Goal: Find specific page/section: Find specific page/section

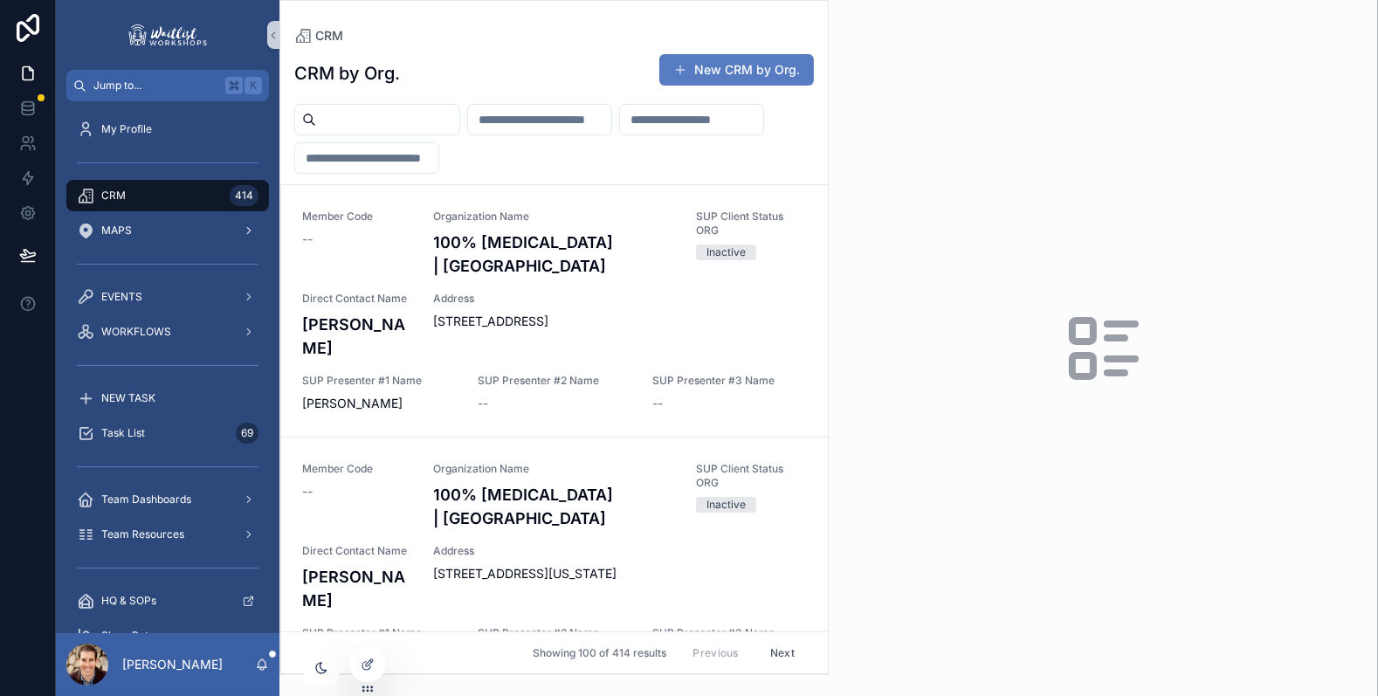
click at [423, 123] on input "scrollable content" at bounding box center [387, 119] width 143 height 24
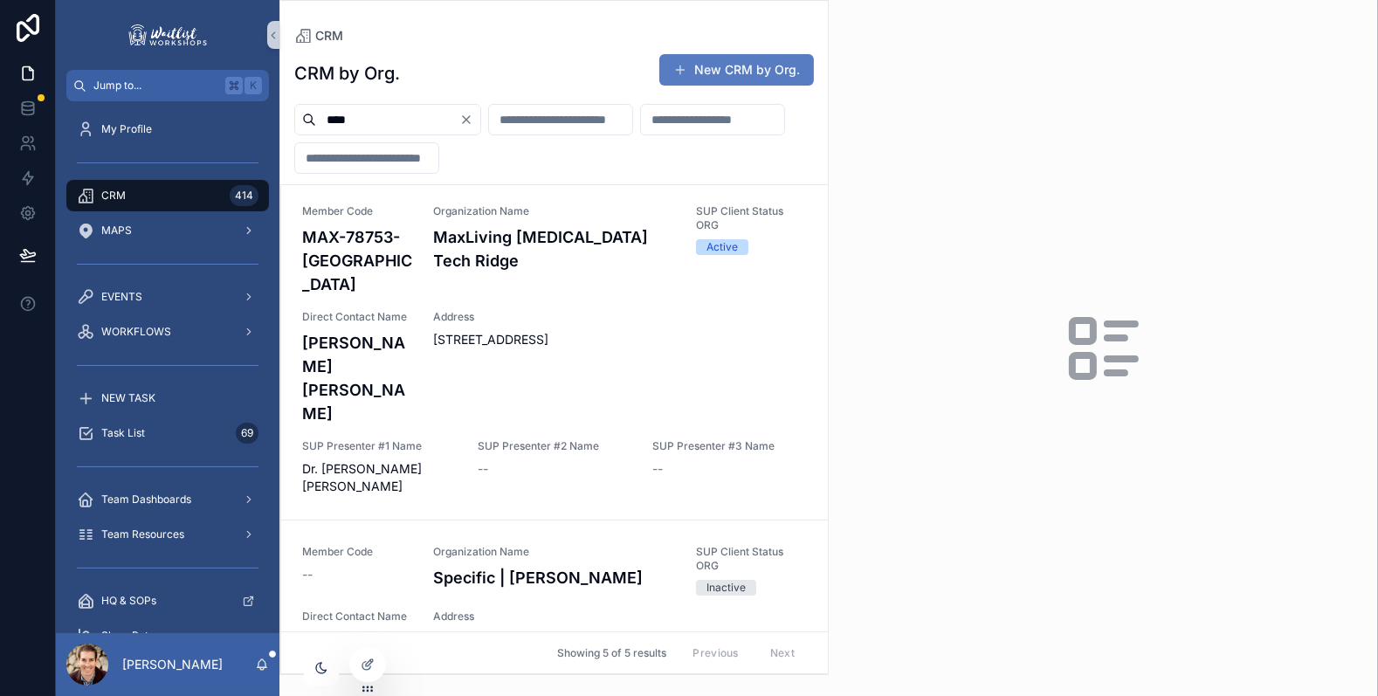
scroll to position [523, 0]
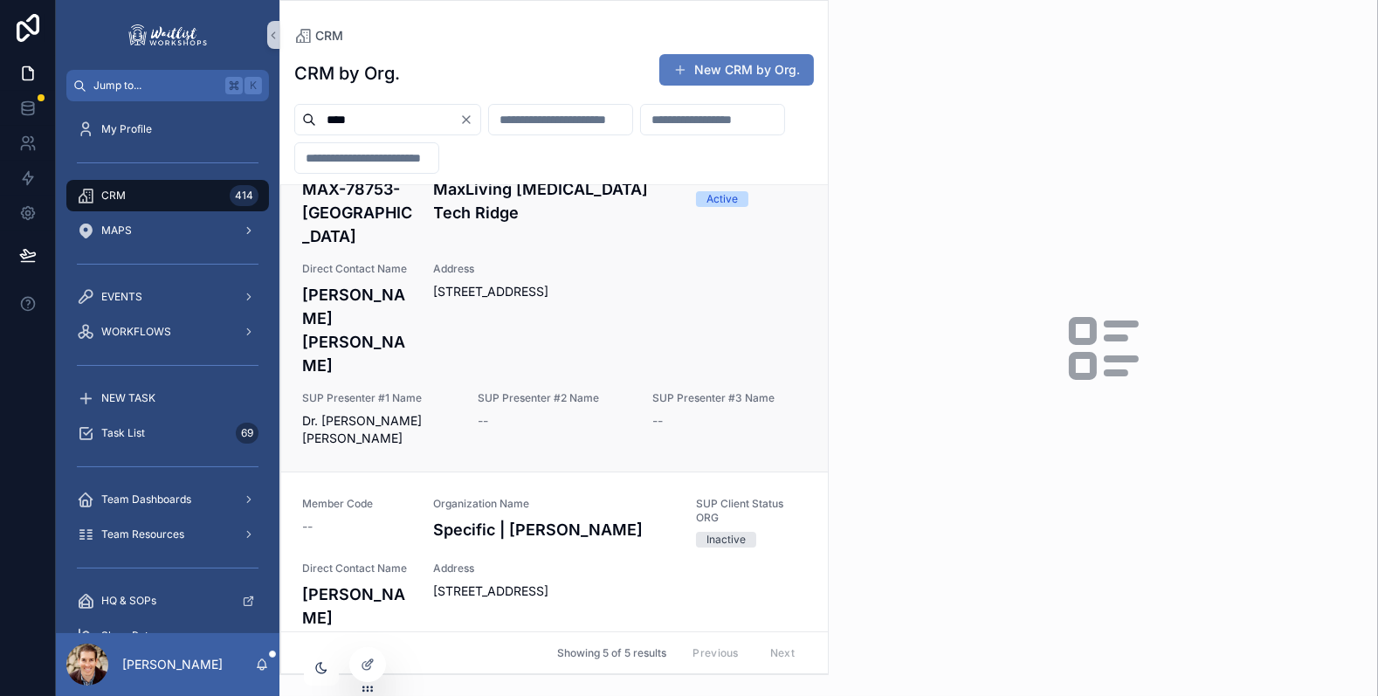
type input "****"
click at [392, 267] on div "Member Code MAX-78753-[GEOGRAPHIC_DATA] Organization Name MaxLiving [MEDICAL_DA…" at bounding box center [554, 301] width 505 height 291
